Goal: Task Accomplishment & Management: Complete application form

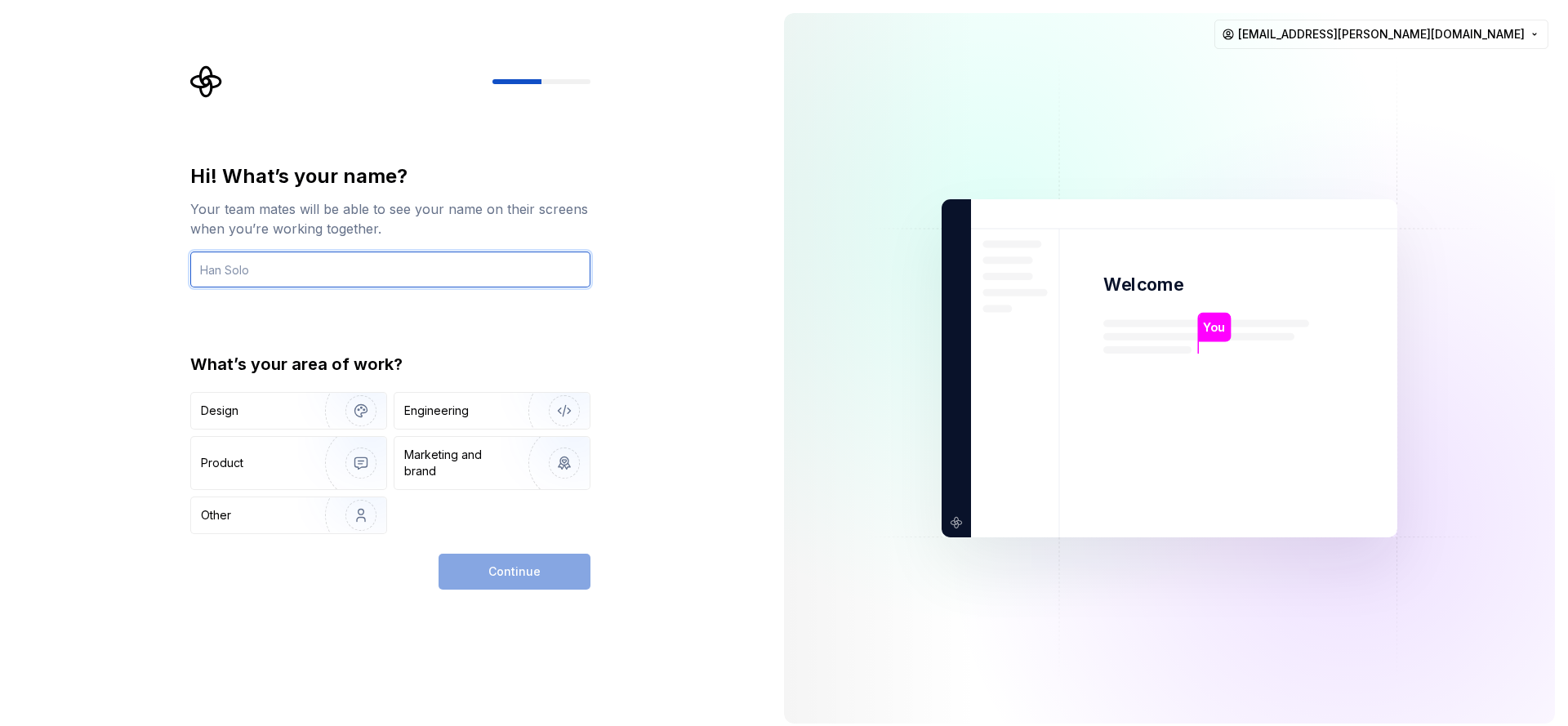
click at [402, 283] on input "text" at bounding box center [390, 269] width 400 height 36
type input "Rahoni Couto"
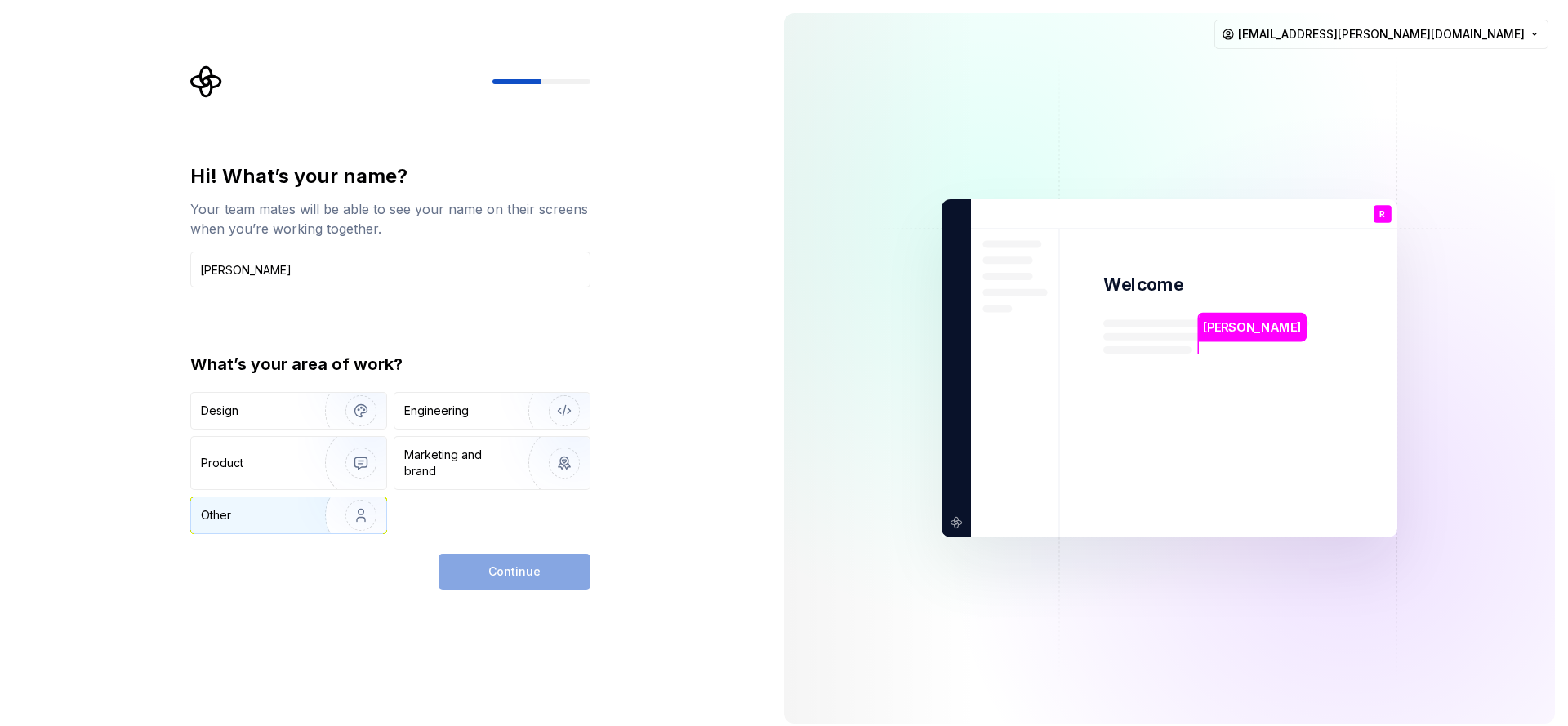
click at [370, 523] on img "button" at bounding box center [350, 516] width 104 height 110
click at [502, 575] on span "Continue" at bounding box center [514, 571] width 52 height 17
